Goal: Information Seeking & Learning: Compare options

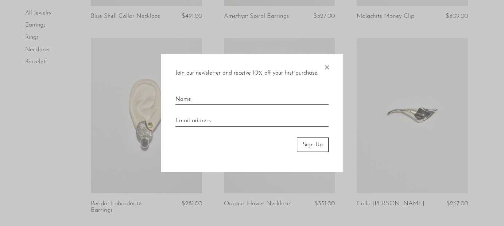
scroll to position [417, 0]
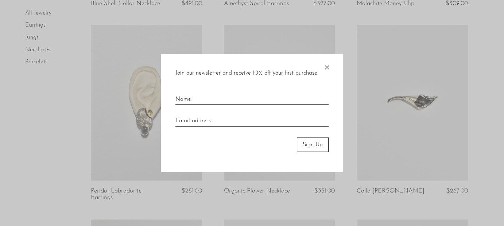
click at [322, 65] on div "Join our newsletter and receive 10% off your first purchase. × Sign Up" at bounding box center [252, 113] width 182 height 118
click at [327, 65] on span "×" at bounding box center [326, 65] width 7 height 23
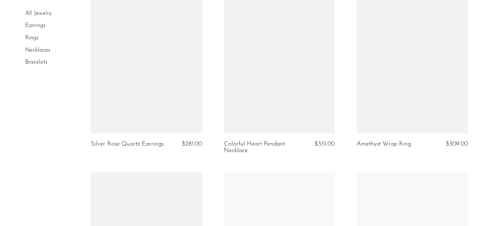
scroll to position [1617, 0]
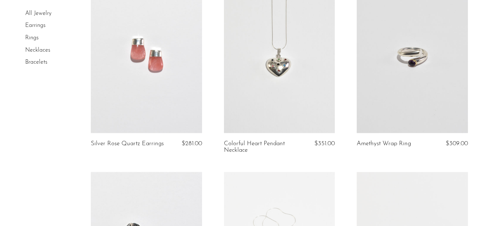
click at [157, 34] on link at bounding box center [146, 55] width 111 height 155
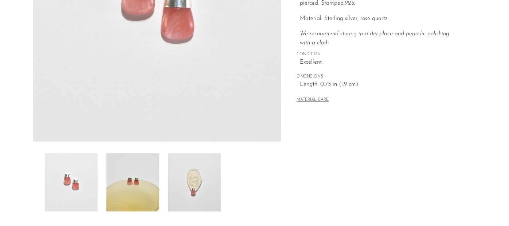
scroll to position [166, 0]
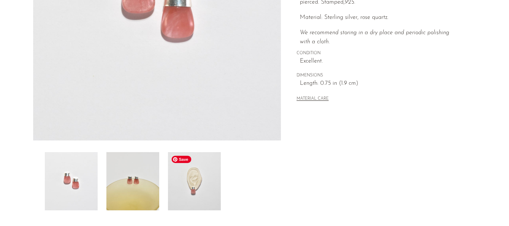
click at [206, 204] on img at bounding box center [194, 181] width 53 height 58
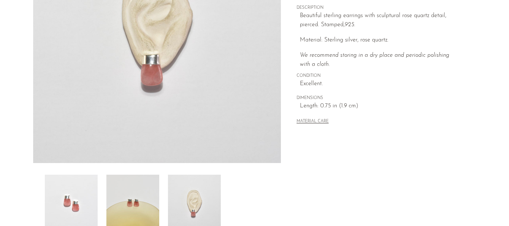
scroll to position [144, 0]
click at [57, 180] on span "Save" at bounding box center [58, 181] width 20 height 7
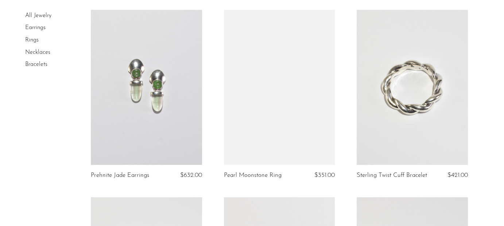
scroll to position [50, 0]
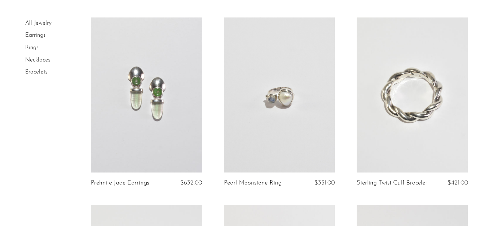
click at [32, 35] on link "Earrings" at bounding box center [35, 35] width 20 height 6
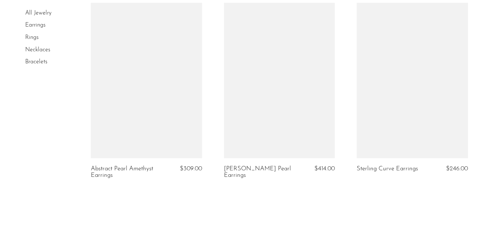
scroll to position [2179, 0]
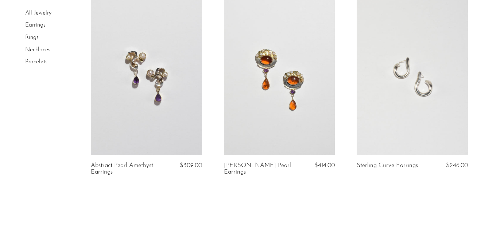
click at [414, 72] on link at bounding box center [411, 77] width 111 height 155
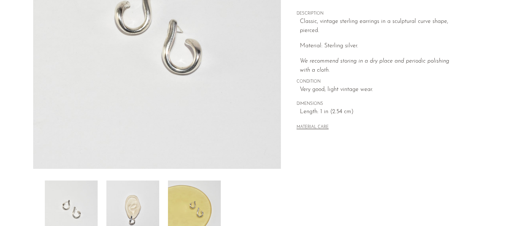
scroll to position [149, 0]
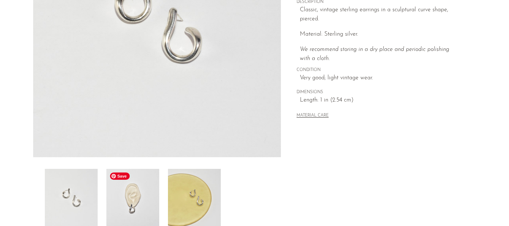
click at [126, 207] on img at bounding box center [132, 198] width 53 height 58
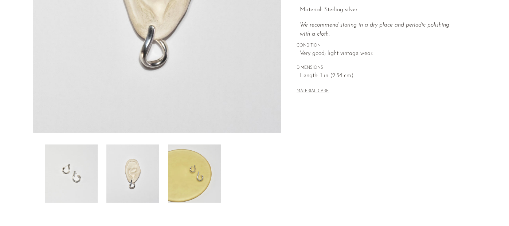
scroll to position [175, 0]
click at [207, 192] on img at bounding box center [194, 173] width 53 height 58
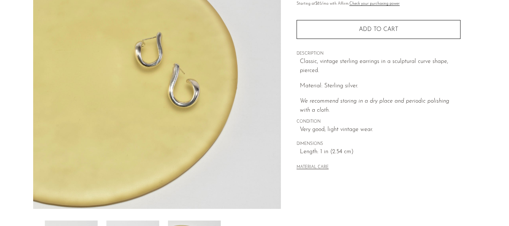
scroll to position [122, 0]
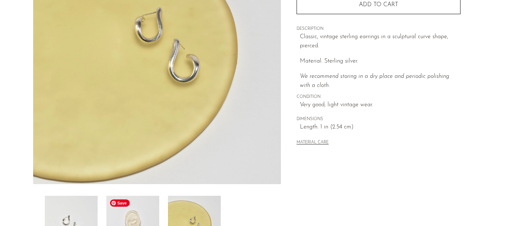
click at [137, 216] on img at bounding box center [132, 225] width 53 height 58
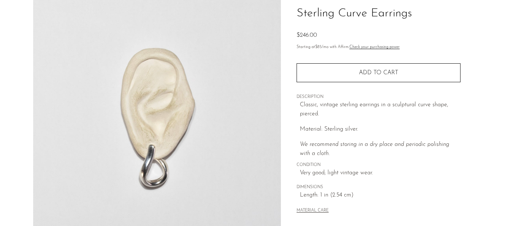
scroll to position [0, 0]
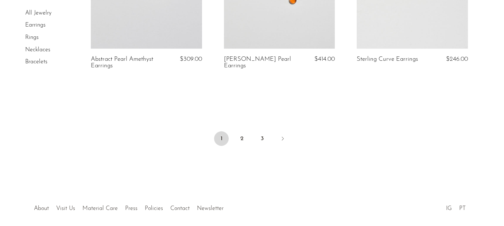
scroll to position [2286, 0]
click at [244, 136] on link "2" at bounding box center [241, 137] width 15 height 15
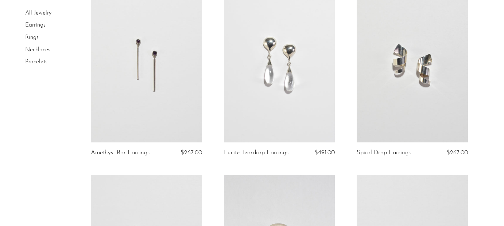
scroll to position [860, 0]
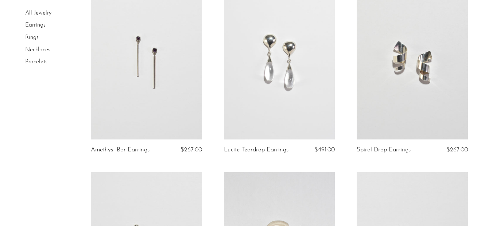
click at [433, 67] on link at bounding box center [411, 61] width 111 height 155
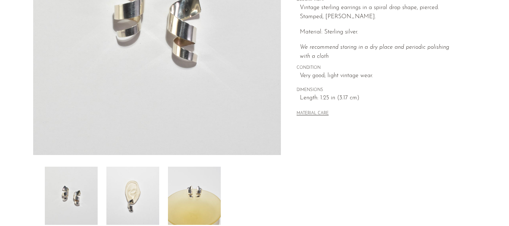
scroll to position [153, 0]
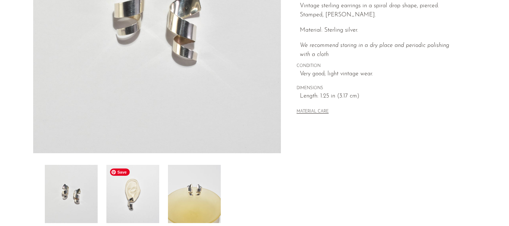
click at [135, 190] on img at bounding box center [132, 194] width 53 height 58
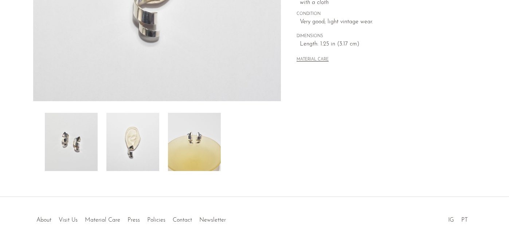
scroll to position [205, 0]
click at [58, 119] on span "Save" at bounding box center [58, 120] width 20 height 7
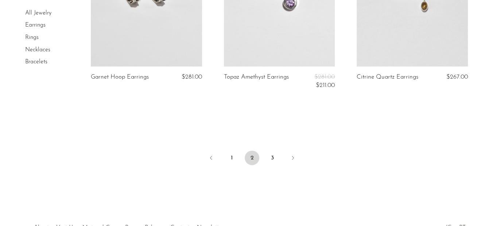
scroll to position [2295, 0]
click at [271, 155] on link "3" at bounding box center [272, 158] width 15 height 15
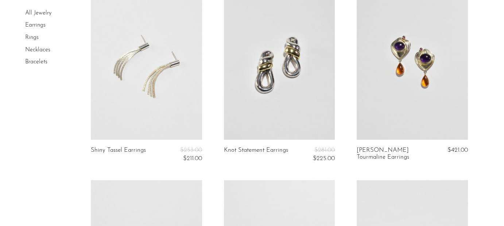
scroll to position [82, 0]
click at [32, 35] on link "Rings" at bounding box center [31, 38] width 13 height 6
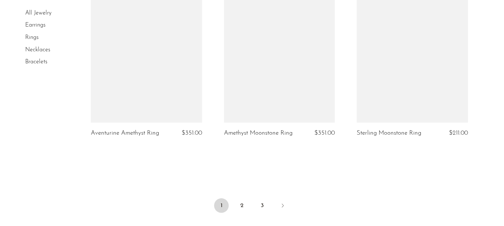
scroll to position [2202, 0]
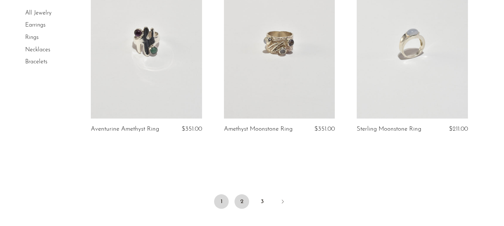
click at [241, 199] on link "2" at bounding box center [241, 202] width 15 height 15
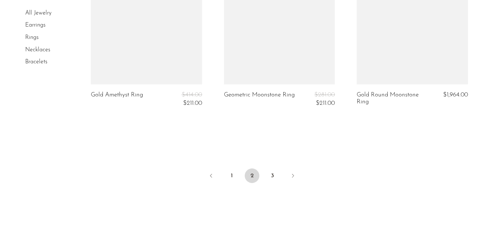
scroll to position [2252, 0]
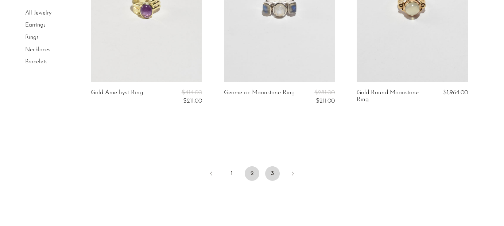
click at [269, 177] on link "3" at bounding box center [272, 174] width 15 height 15
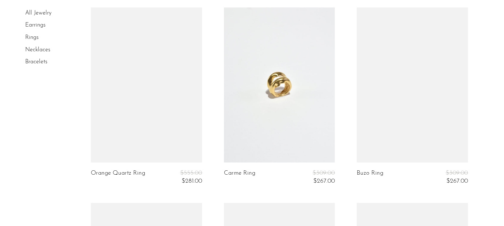
scroll to position [1232, 0]
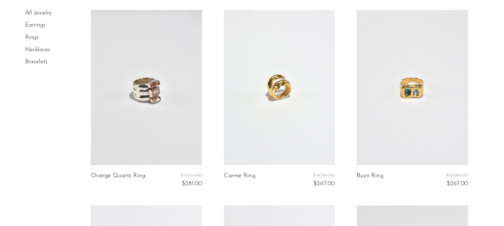
click at [169, 82] on link at bounding box center [146, 87] width 111 height 155
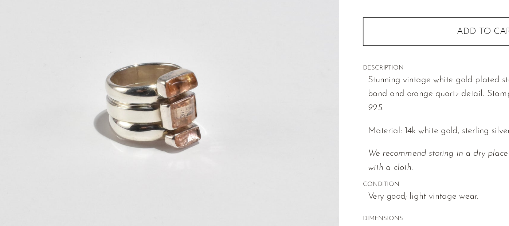
scroll to position [68, 0]
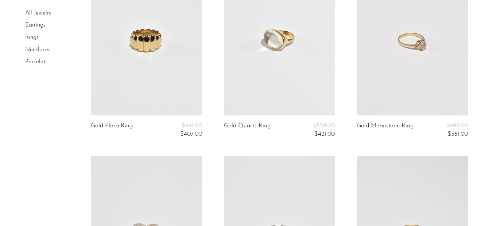
scroll to position [884, 0]
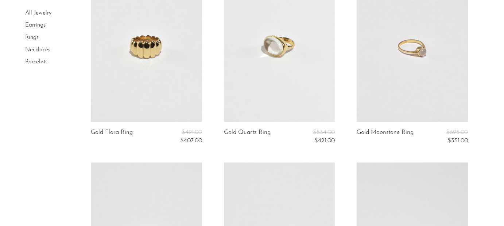
click at [422, 40] on link at bounding box center [411, 44] width 111 height 155
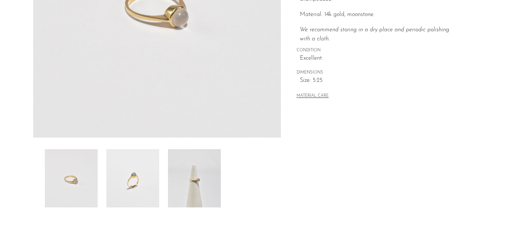
scroll to position [169, 0]
click at [201, 195] on img at bounding box center [194, 178] width 53 height 58
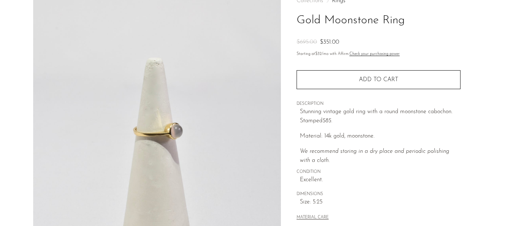
scroll to position [47, 0]
